Goal: Task Accomplishment & Management: Complete application form

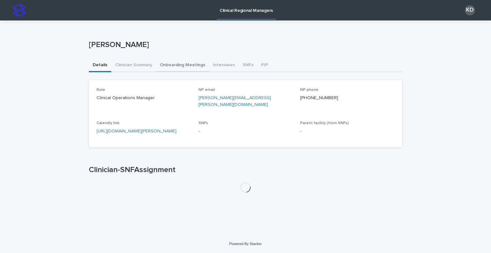
click at [183, 62] on button "Onboarding Meetings" at bounding box center [182, 65] width 53 height 13
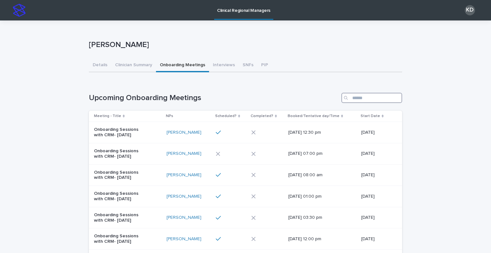
click at [366, 98] on input "Search" at bounding box center [371, 98] width 61 height 10
click at [244, 67] on button "SNFs" at bounding box center [248, 65] width 19 height 13
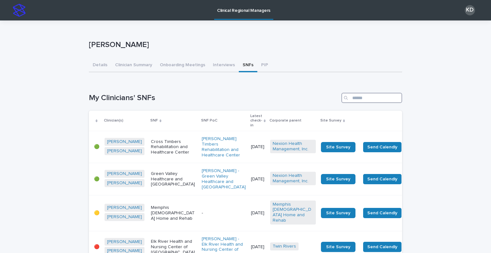
click at [382, 97] on input "Search" at bounding box center [371, 98] width 61 height 10
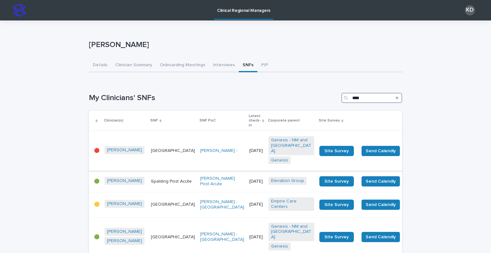
type input "****"
click at [149, 157] on td "[GEOGRAPHIC_DATA]" at bounding box center [172, 151] width 49 height 40
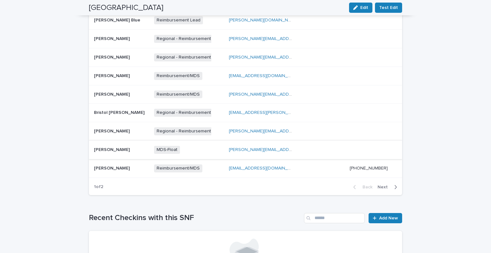
scroll to position [416, 0]
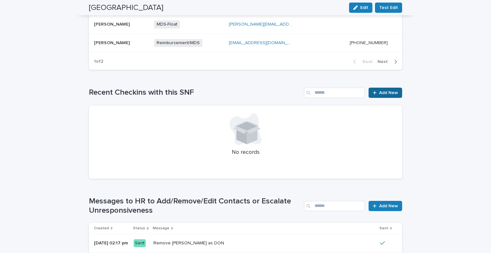
click at [388, 90] on span "Add New" at bounding box center [388, 92] width 19 height 4
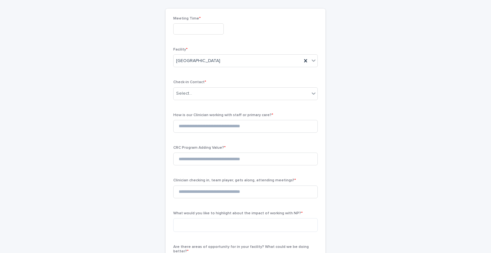
scroll to position [48, 0]
click at [198, 23] on div "Meeting Time *" at bounding box center [245, 28] width 145 height 23
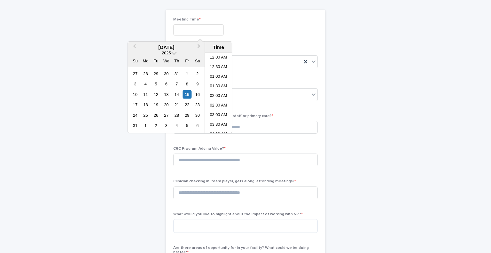
click at [209, 28] on input "text" at bounding box center [198, 29] width 51 height 11
click at [217, 92] on li "03:00 PM" at bounding box center [218, 93] width 27 height 10
type input "**********"
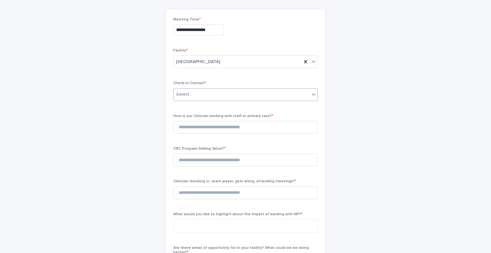
click at [202, 92] on div "Select..." at bounding box center [242, 94] width 136 height 11
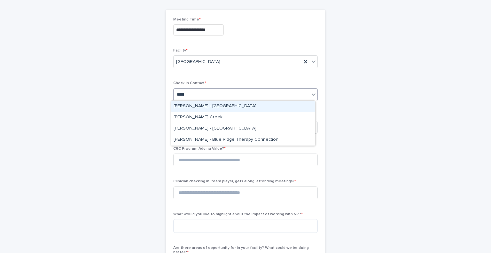
type input "******"
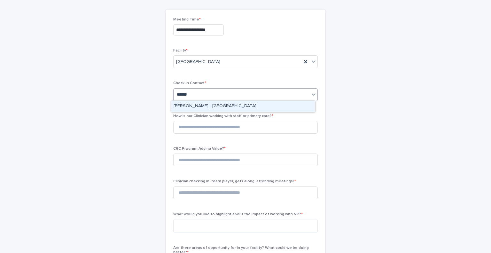
click at [222, 103] on div "[PERSON_NAME] - [GEOGRAPHIC_DATA]" at bounding box center [243, 106] width 144 height 11
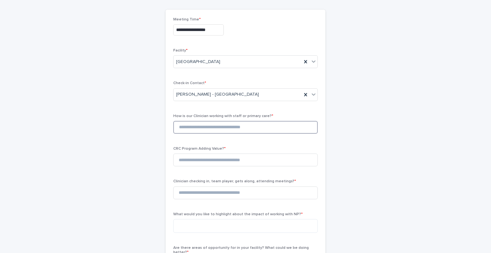
click at [199, 129] on input at bounding box center [245, 127] width 145 height 13
type input "*"
click at [213, 160] on input at bounding box center [245, 159] width 145 height 13
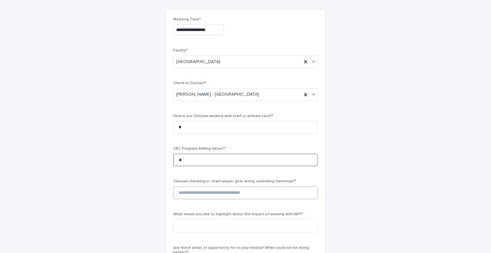
type input "*"
click at [207, 192] on input at bounding box center [245, 192] width 145 height 13
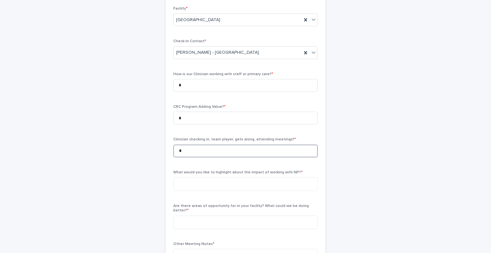
scroll to position [112, 0]
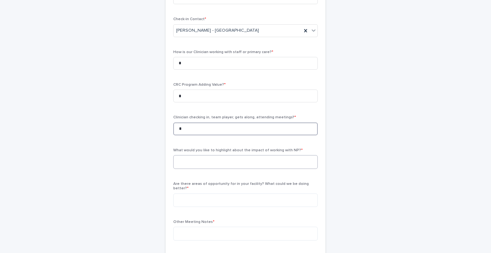
type input "*"
click at [205, 161] on textarea at bounding box center [245, 162] width 145 height 14
type textarea "*"
paste textarea "**********"
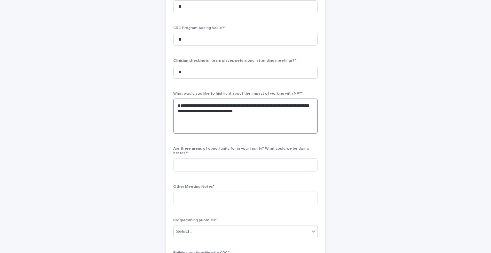
scroll to position [176, 0]
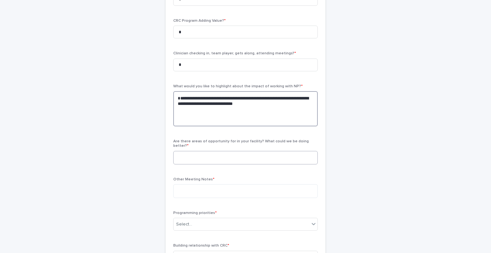
type textarea "**********"
click at [197, 153] on textarea at bounding box center [245, 158] width 145 height 14
type textarea "***"
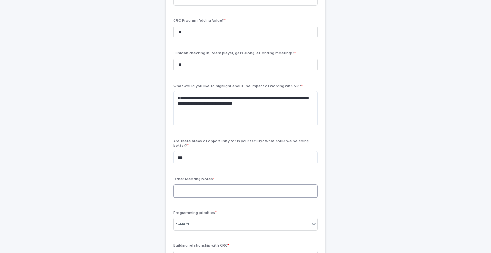
click at [188, 187] on textarea at bounding box center [245, 191] width 145 height 14
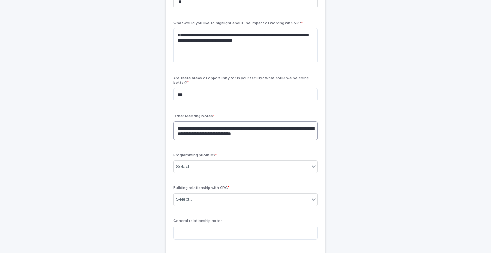
scroll to position [239, 0]
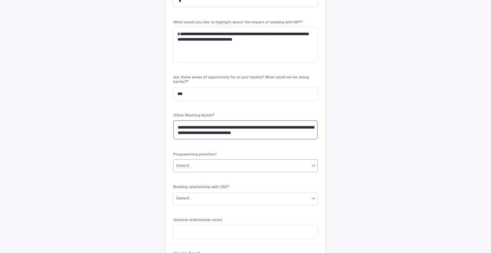
type textarea "**********"
drag, startPoint x: 210, startPoint y: 160, endPoint x: 212, endPoint y: 165, distance: 5.6
click at [210, 160] on div "Select..." at bounding box center [242, 165] width 136 height 11
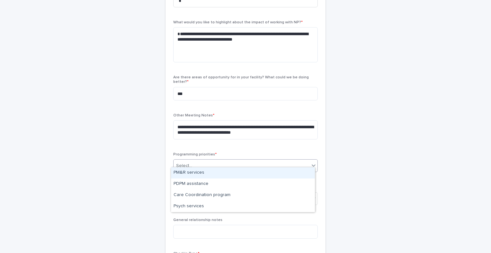
click at [208, 175] on div "PM&R services" at bounding box center [243, 172] width 144 height 11
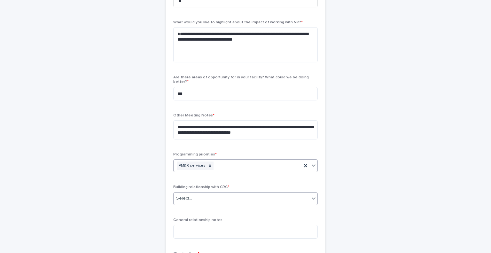
click at [217, 195] on div "Select..." at bounding box center [242, 198] width 136 height 11
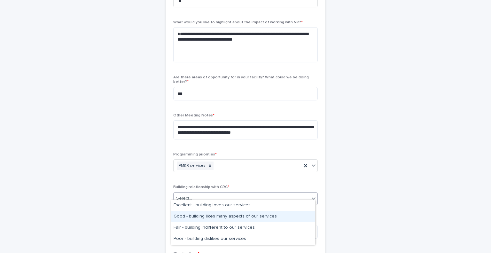
click at [218, 215] on div "Good - building likes many aspects of our services" at bounding box center [243, 216] width 144 height 11
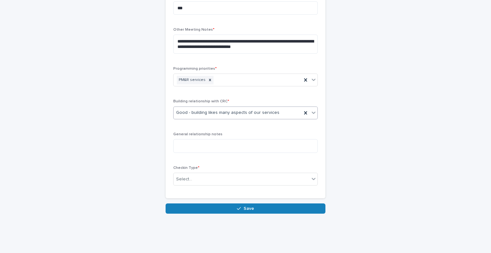
scroll to position [331, 0]
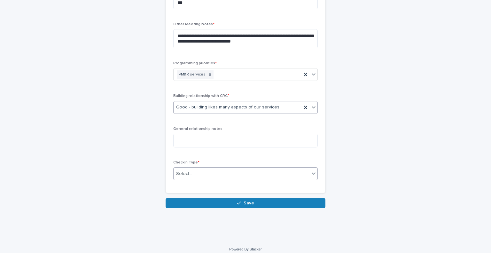
click at [217, 168] on div "Select..." at bounding box center [242, 173] width 136 height 11
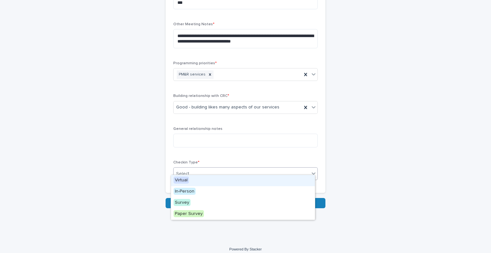
click at [217, 181] on div "Virtual" at bounding box center [243, 180] width 144 height 11
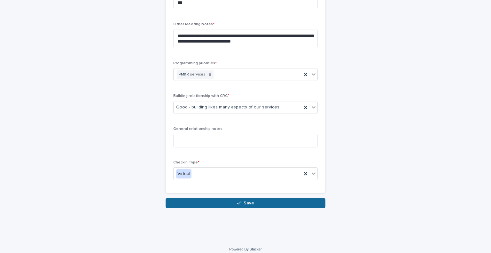
click at [228, 198] on button "Save" at bounding box center [246, 203] width 160 height 10
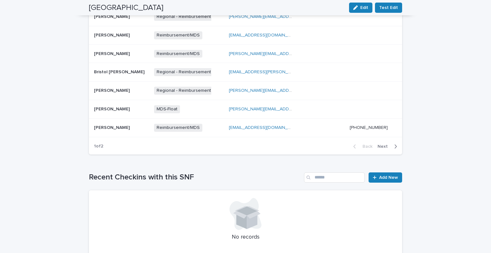
scroll to position [547, 0]
